Goal: Information Seeking & Learning: Learn about a topic

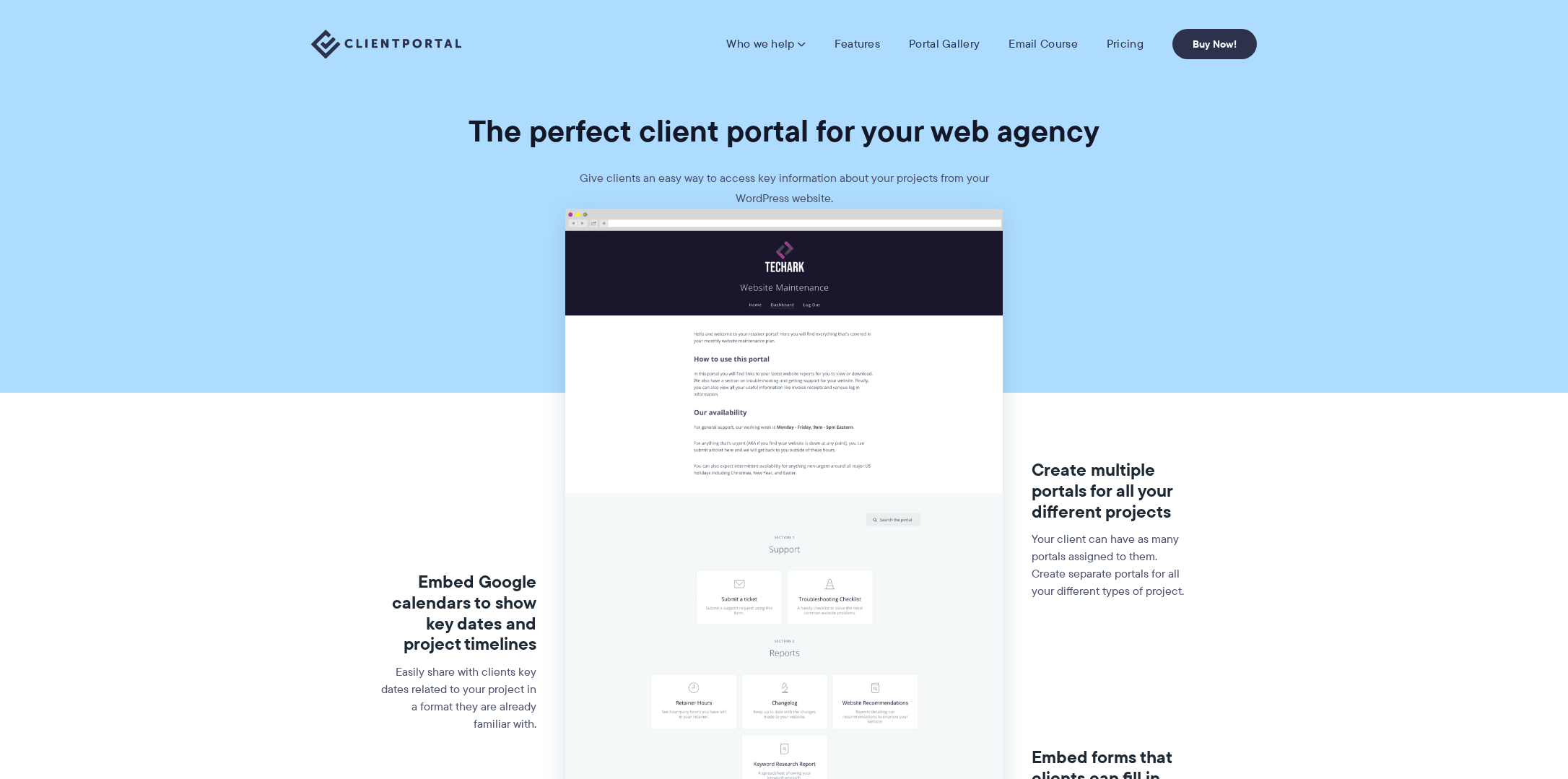
click at [708, 140] on h1 "The perfect client portal for your web agency" at bounding box center [784, 131] width 1568 height 38
drag, startPoint x: 0, startPoint y: 0, endPoint x: 708, endPoint y: 140, distance: 721.7
click at [708, 140] on h1 "The perfect client portal for your web agency" at bounding box center [784, 131] width 1568 height 38
click at [969, 139] on h1 "The perfect client portal for your web agency" at bounding box center [784, 131] width 1568 height 38
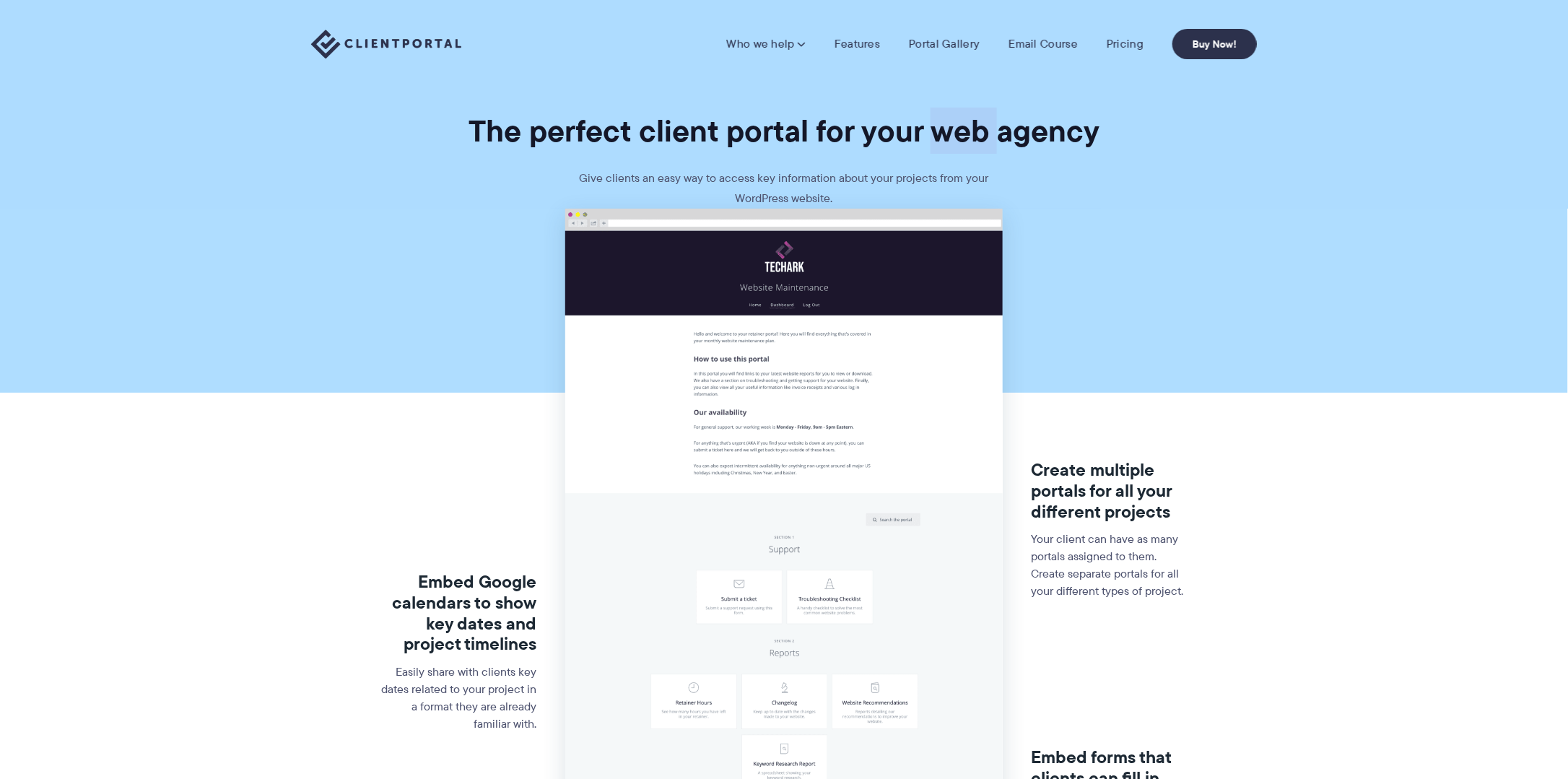
click at [969, 139] on h1 "The perfect client portal for your web agency" at bounding box center [784, 131] width 1568 height 38
click at [1100, 139] on h1 "The perfect client portal for your web agency" at bounding box center [784, 131] width 1568 height 38
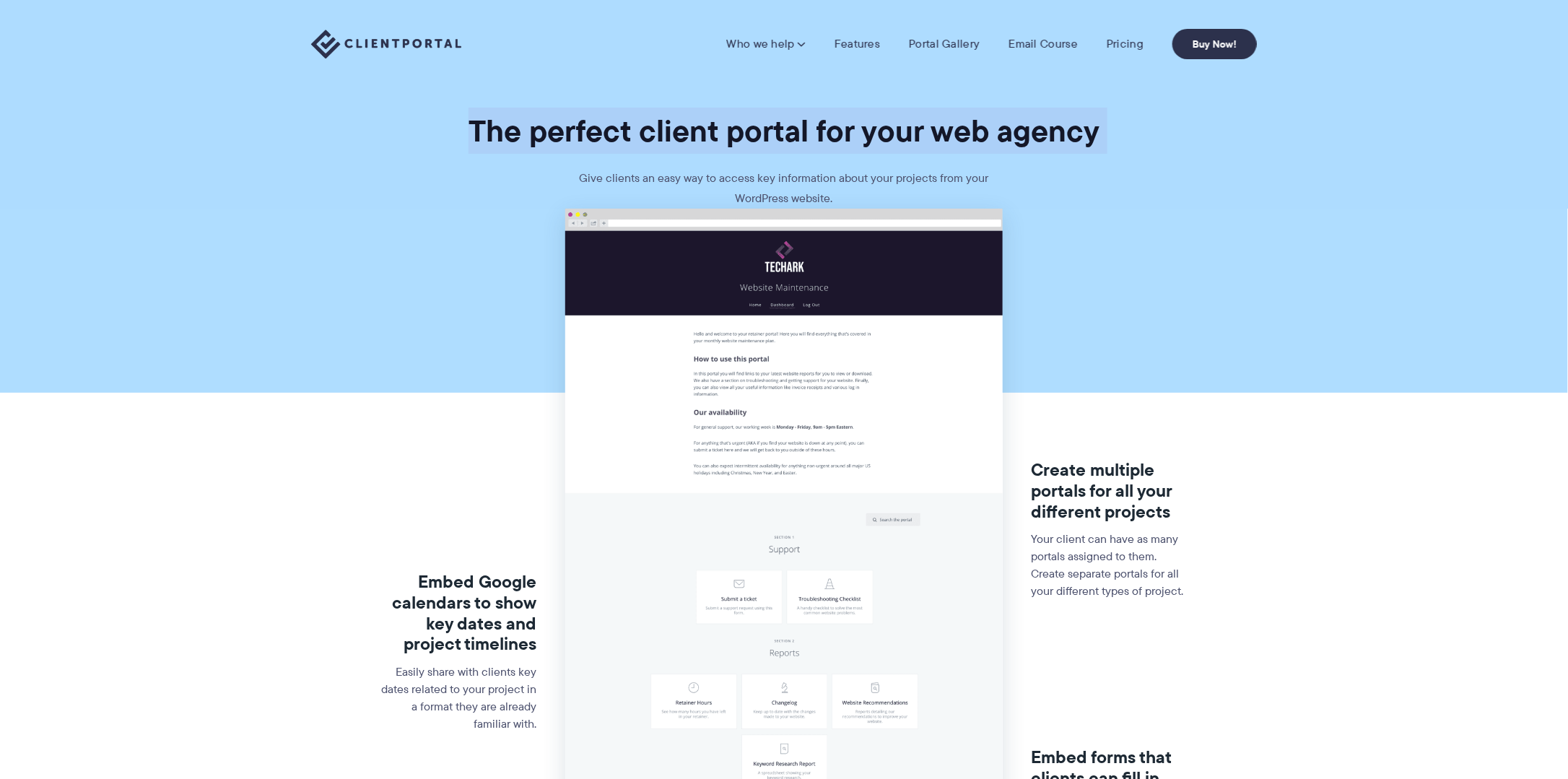
click at [1100, 139] on h1 "The perfect client portal for your web agency" at bounding box center [784, 131] width 1568 height 38
drag, startPoint x: 1100, startPoint y: 139, endPoint x: 1049, endPoint y: 148, distance: 51.8
click at [1050, 169] on section "The perfect client portal for your web agency Give clients an easy way to acces…" at bounding box center [784, 104] width 1568 height 209
click at [1556, 137] on h1 "The perfect client portal for your web agency" at bounding box center [784, 131] width 1568 height 38
click at [1558, 131] on h1 "The perfect client portal for your web agency" at bounding box center [784, 131] width 1568 height 38
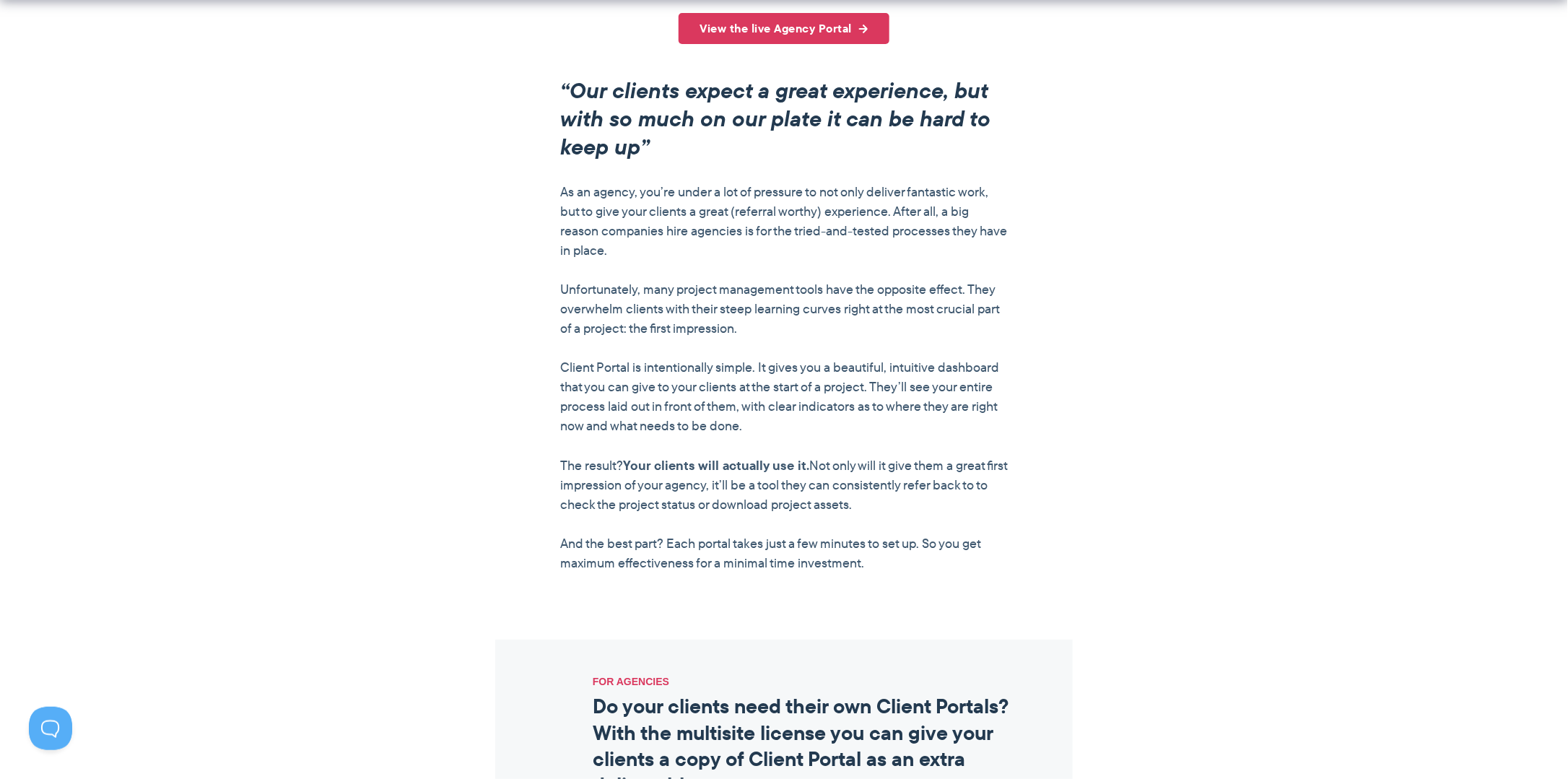
scroll to position [1589, 0]
